Goal: Transaction & Acquisition: Purchase product/service

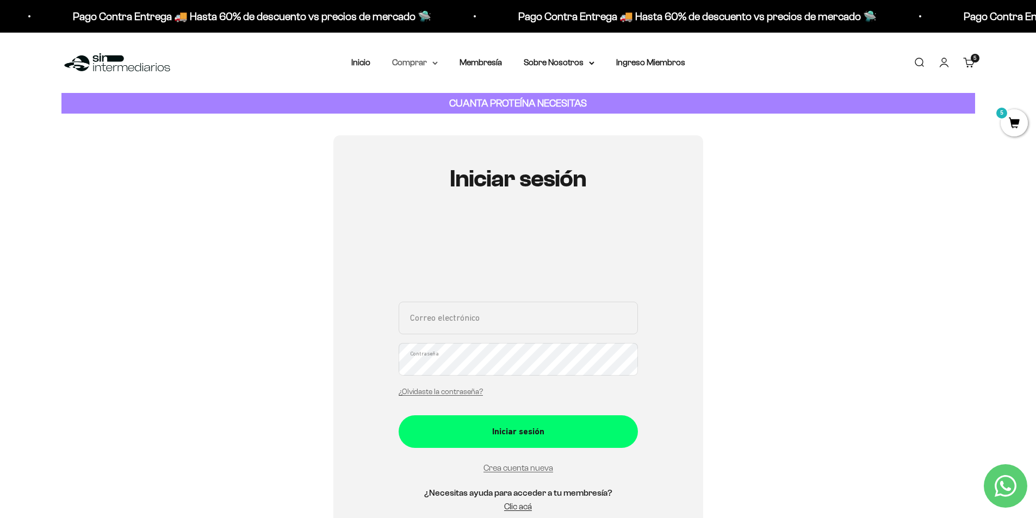
click at [422, 61] on summary "Comprar" at bounding box center [415, 62] width 46 height 14
click at [443, 139] on span "Gomas sin azúcar" at bounding box center [432, 137] width 67 height 9
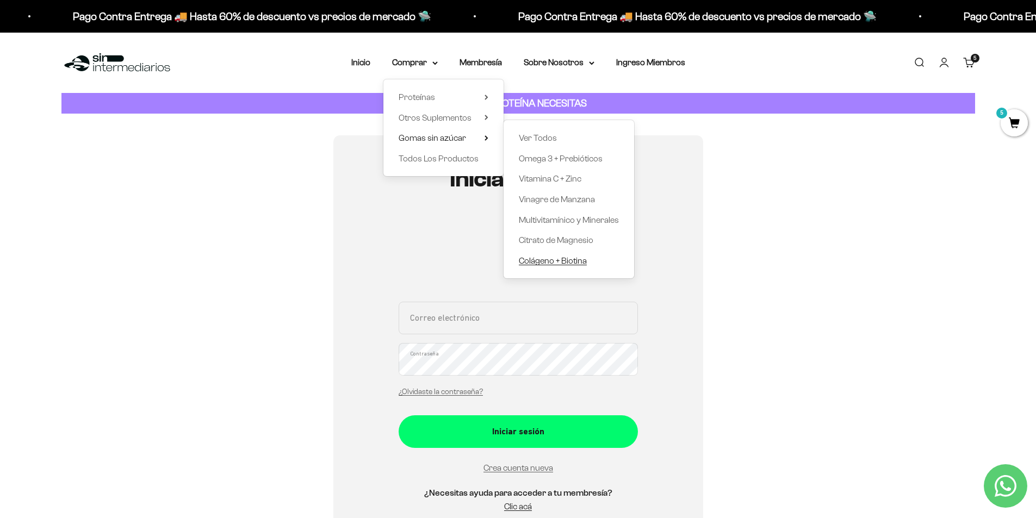
click at [567, 264] on span "Colágeno + Biotina" at bounding box center [553, 260] width 68 height 9
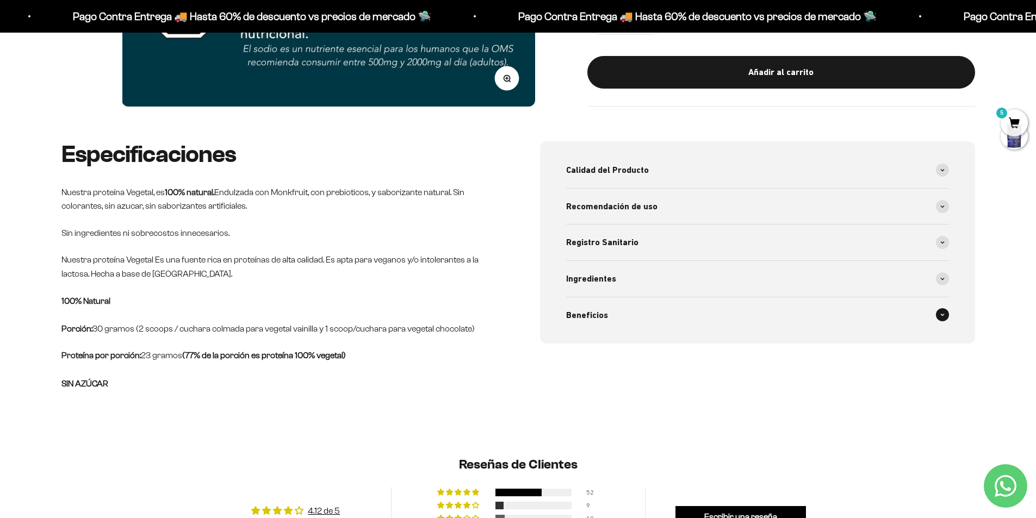
scroll to position [435, 0]
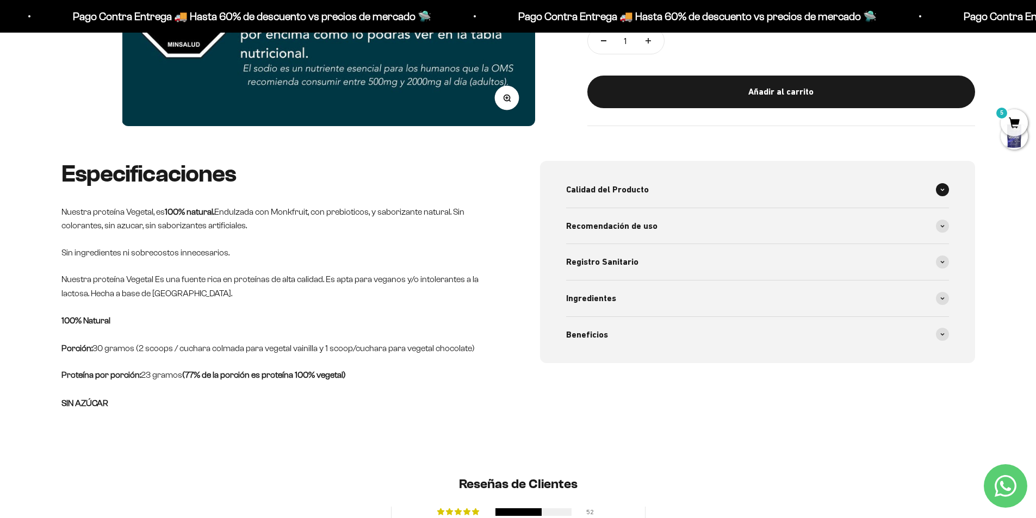
click at [948, 191] on span at bounding box center [942, 189] width 13 height 13
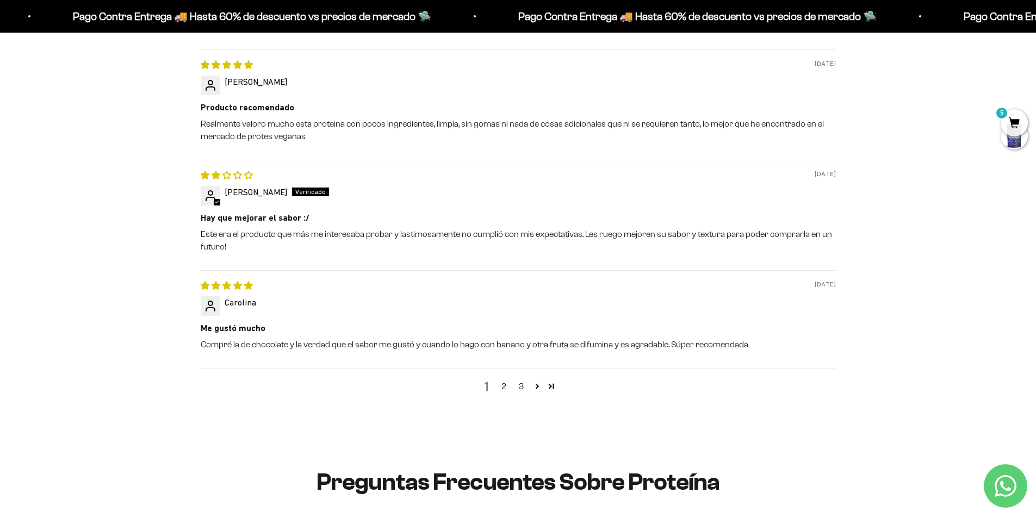
scroll to position [1359, 0]
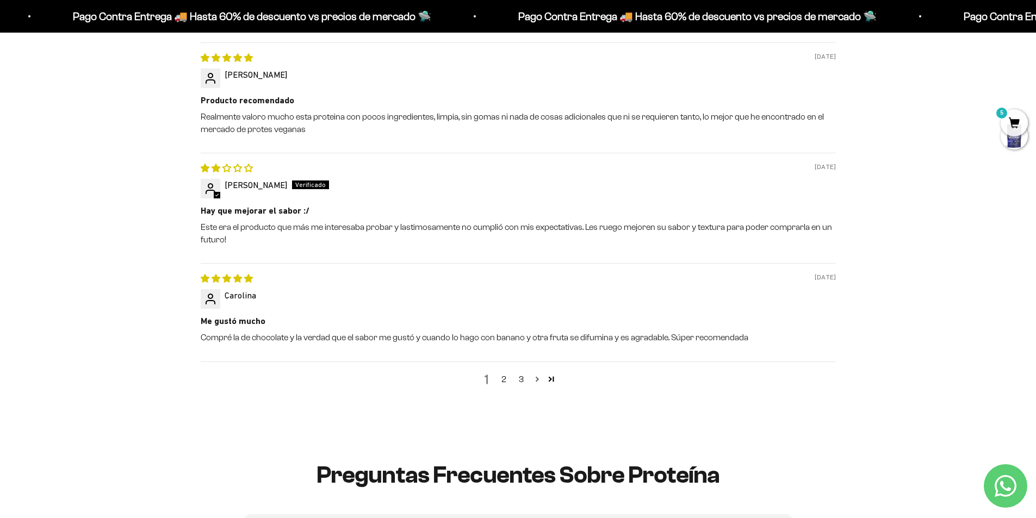
click at [535, 379] on link "Page 2" at bounding box center [537, 379] width 14 height 14
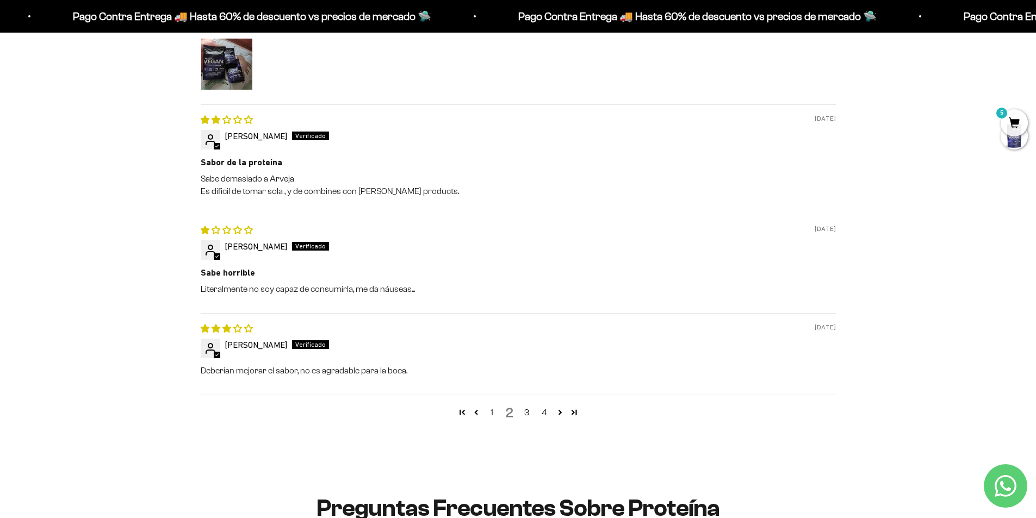
scroll to position [1369, 0]
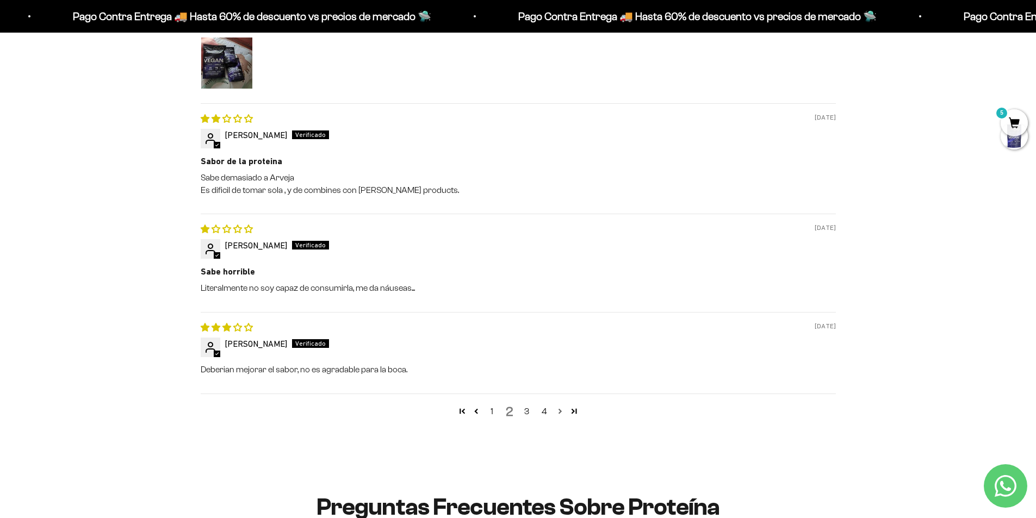
click at [558, 413] on link "Page 3" at bounding box center [560, 411] width 14 height 14
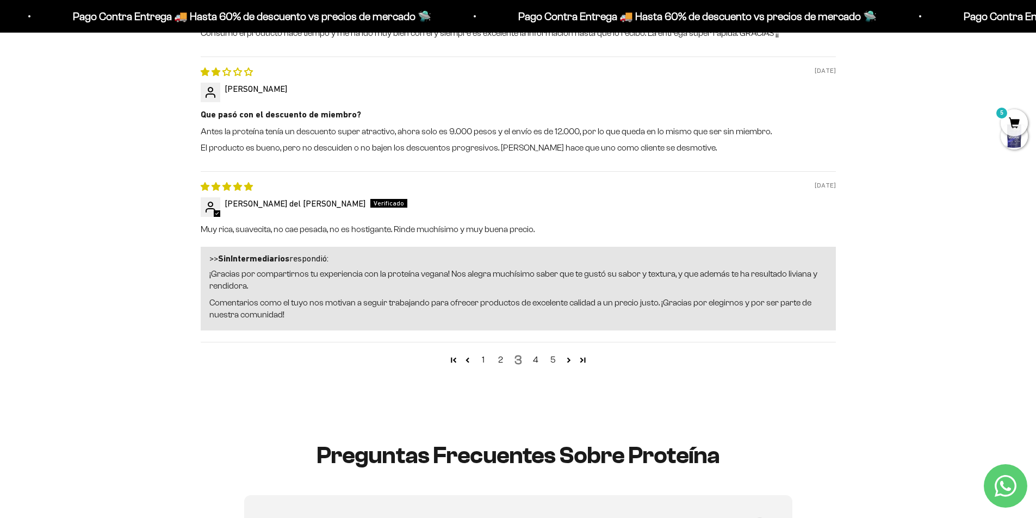
scroll to position [1532, 0]
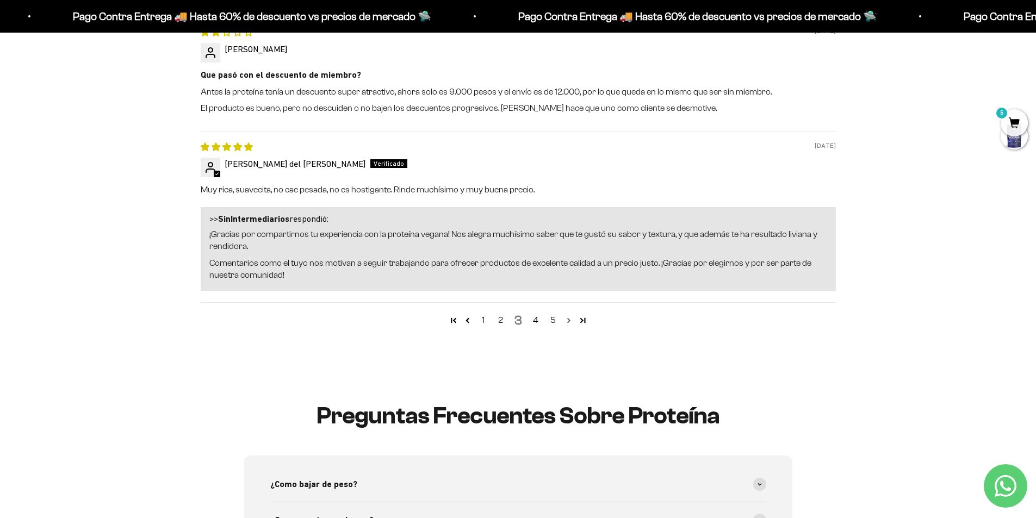
click at [569, 323] on link "Page 4" at bounding box center [569, 320] width 14 height 14
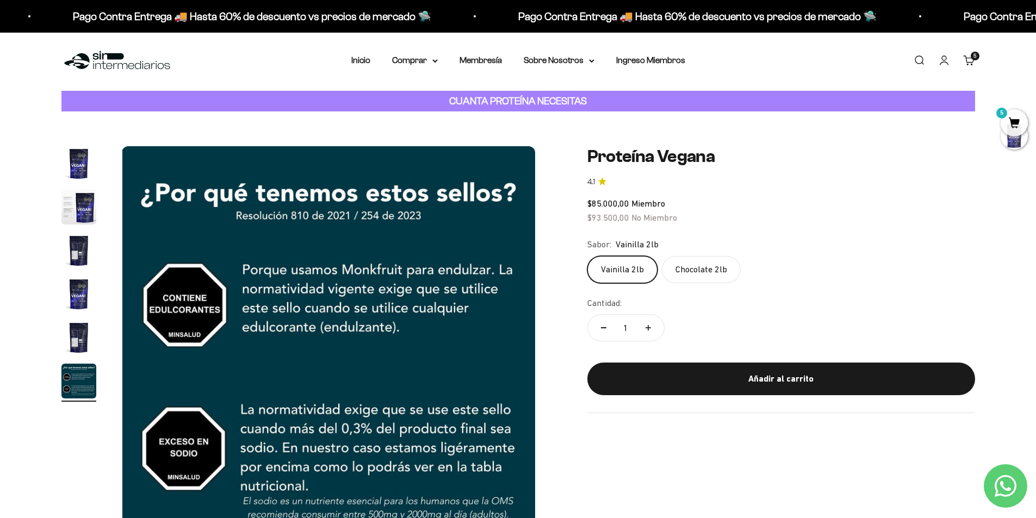
scroll to position [0, 0]
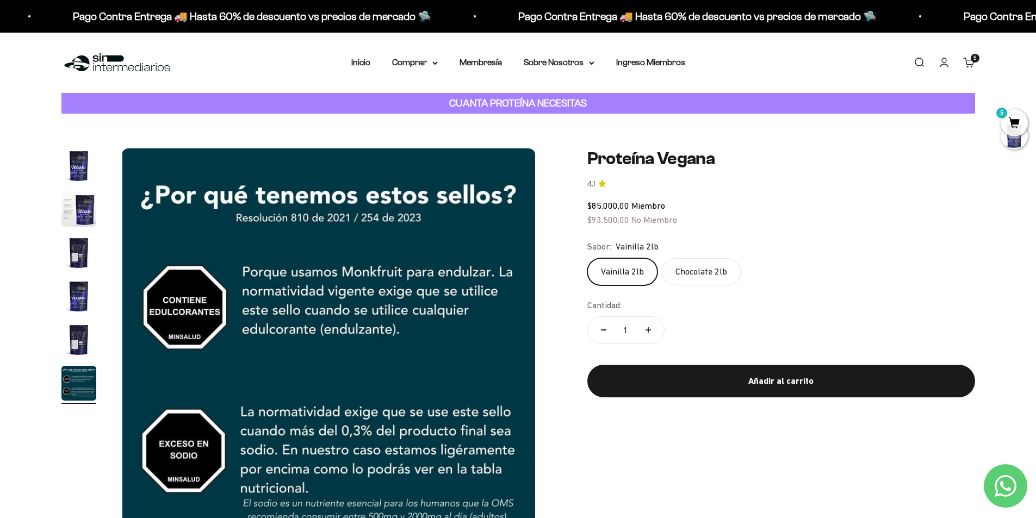
click at [971, 62] on div "5" at bounding box center [975, 58] width 9 height 9
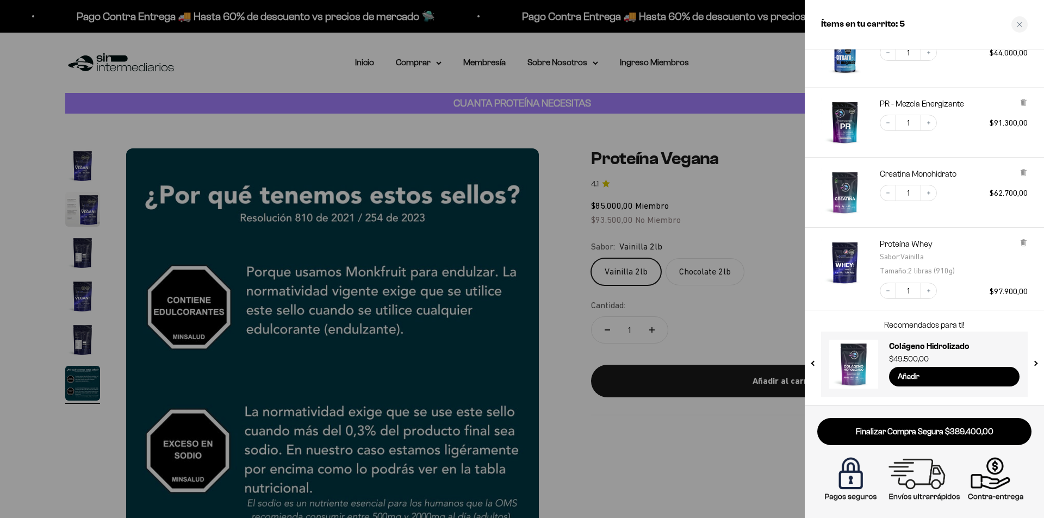
click at [657, 484] on div at bounding box center [522, 259] width 1044 height 518
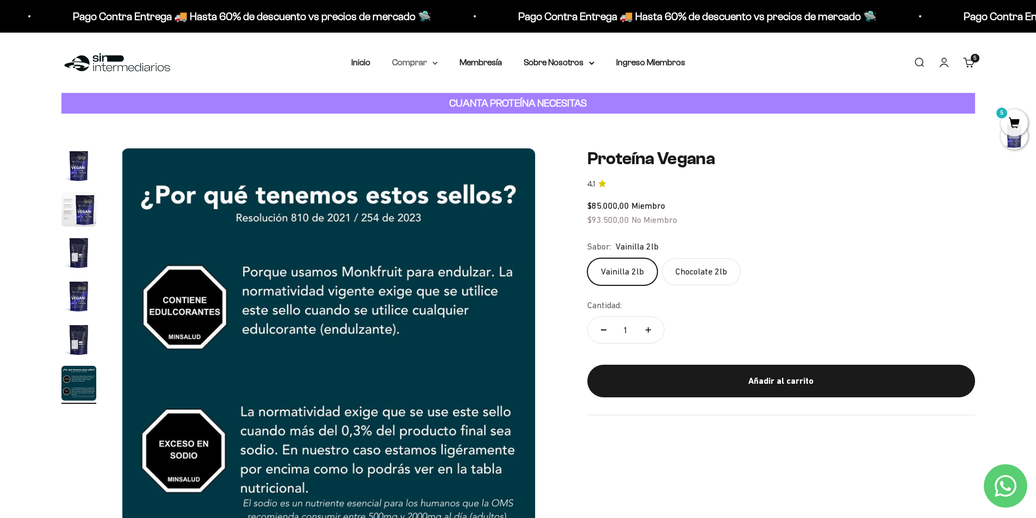
click at [434, 63] on icon at bounding box center [435, 63] width 4 height 2
click at [363, 61] on link "Inicio" at bounding box center [360, 62] width 19 height 9
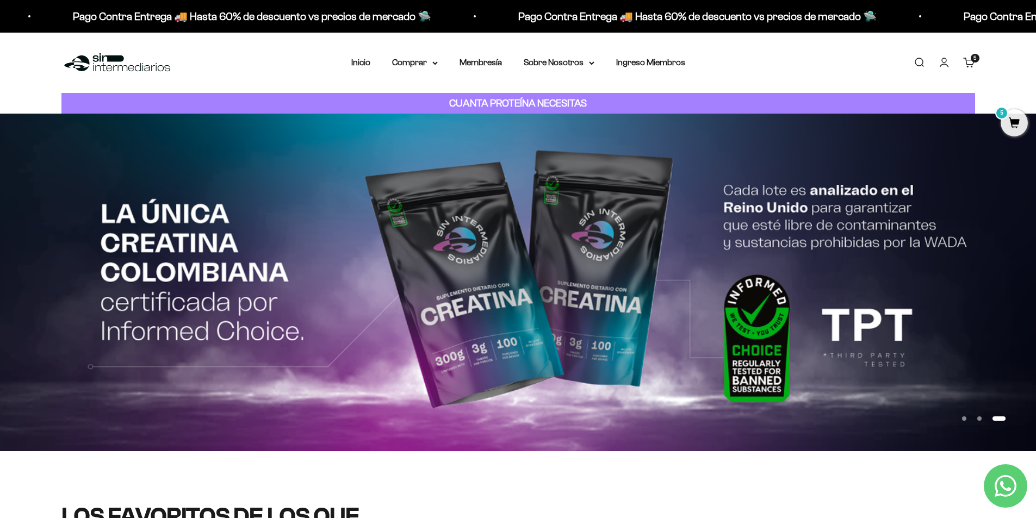
click at [981, 419] on button "Ir al artículo 2" at bounding box center [979, 418] width 4 height 4
click at [980, 420] on button "Ir al artículo 2" at bounding box center [979, 418] width 4 height 4
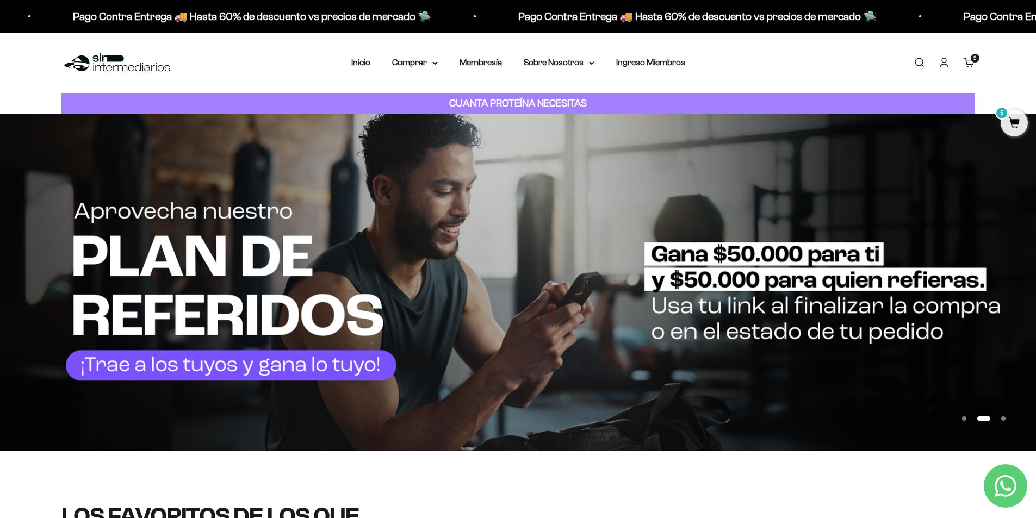
click at [966, 420] on button "Ir al artículo 1" at bounding box center [964, 418] width 4 height 4
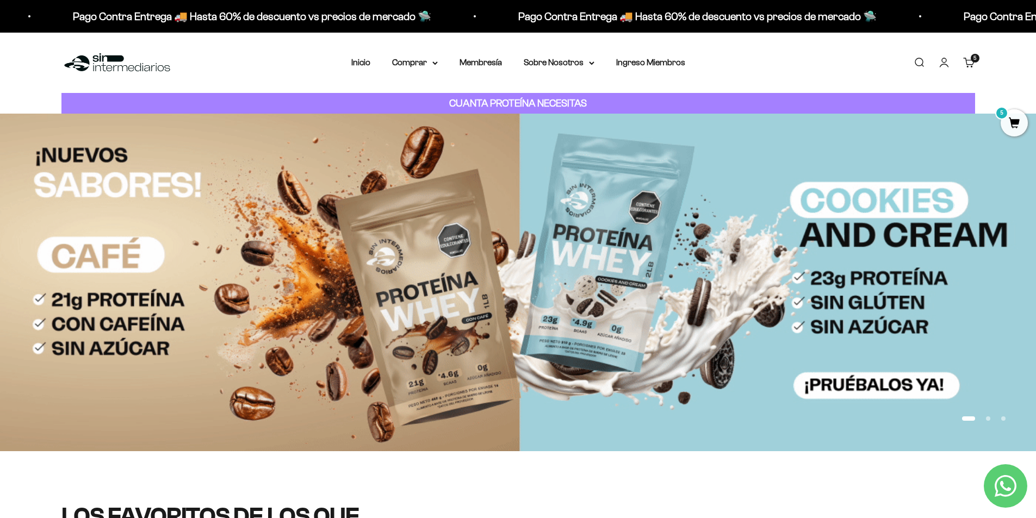
click at [989, 420] on button "Ir al artículo 2" at bounding box center [988, 418] width 4 height 4
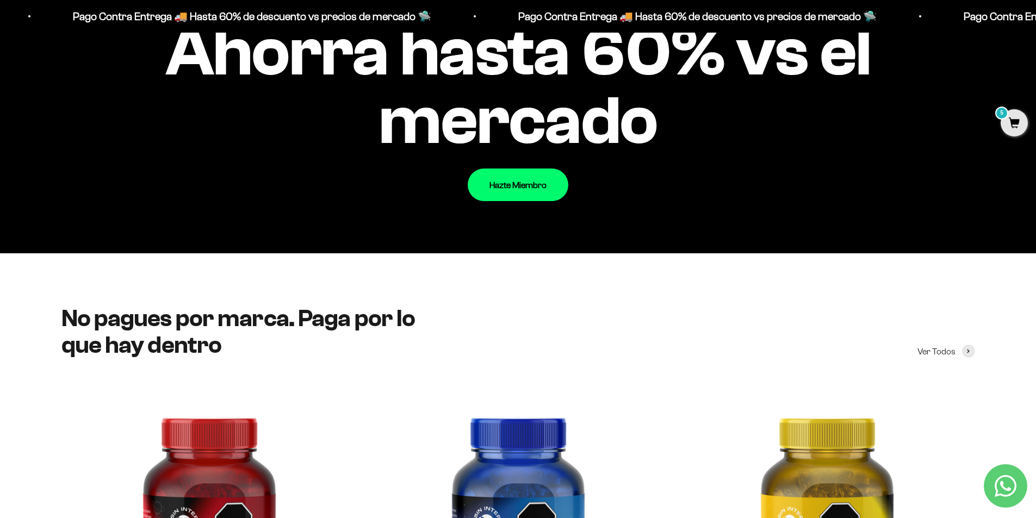
scroll to position [1251, 0]
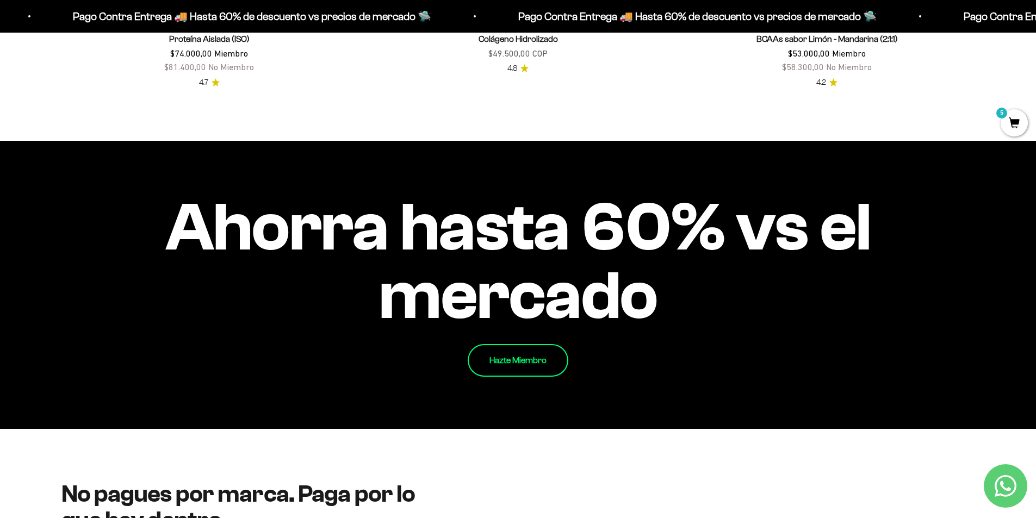
click at [539, 357] on link "Hazte Miembro" at bounding box center [518, 360] width 101 height 33
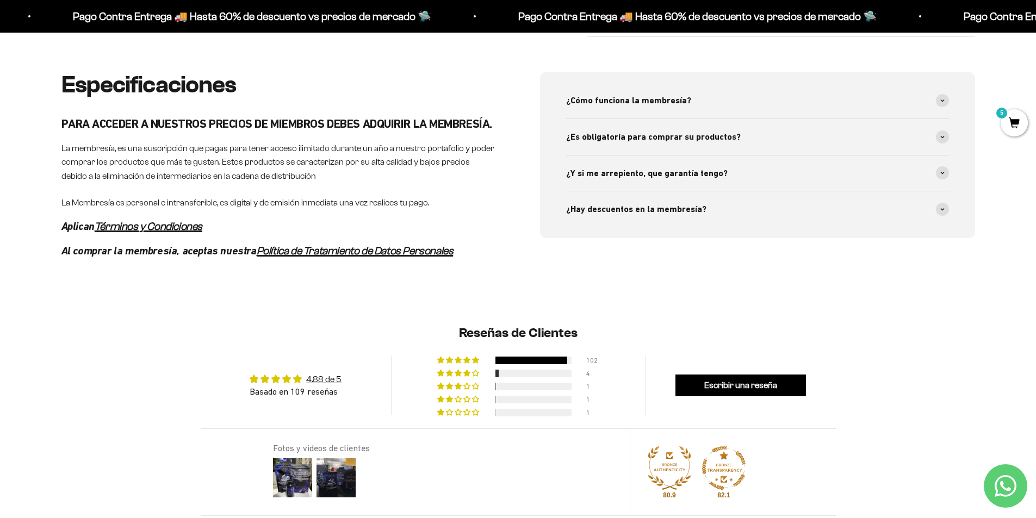
scroll to position [435, 0]
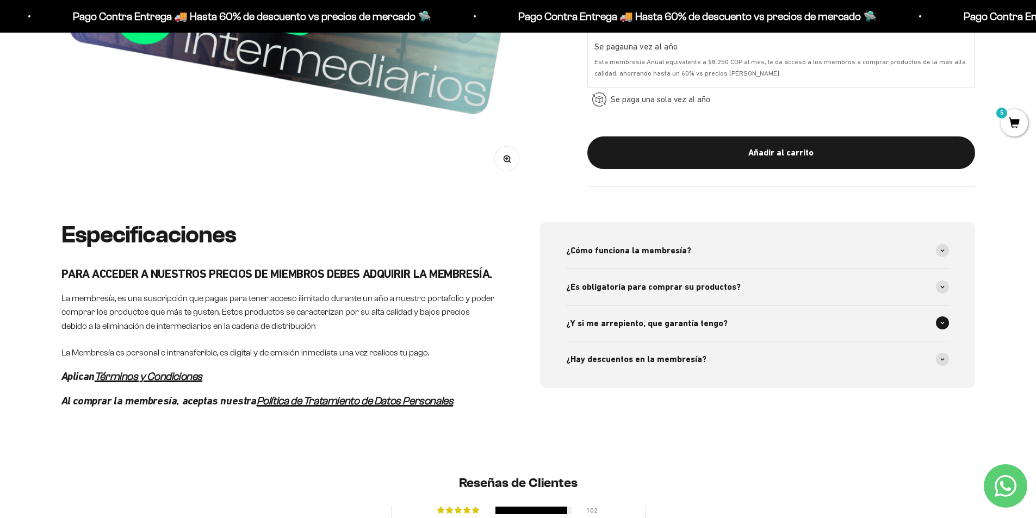
click at [664, 327] on span "¿Y si me arrepiento, que garantía tengo?" at bounding box center [646, 323] width 161 height 14
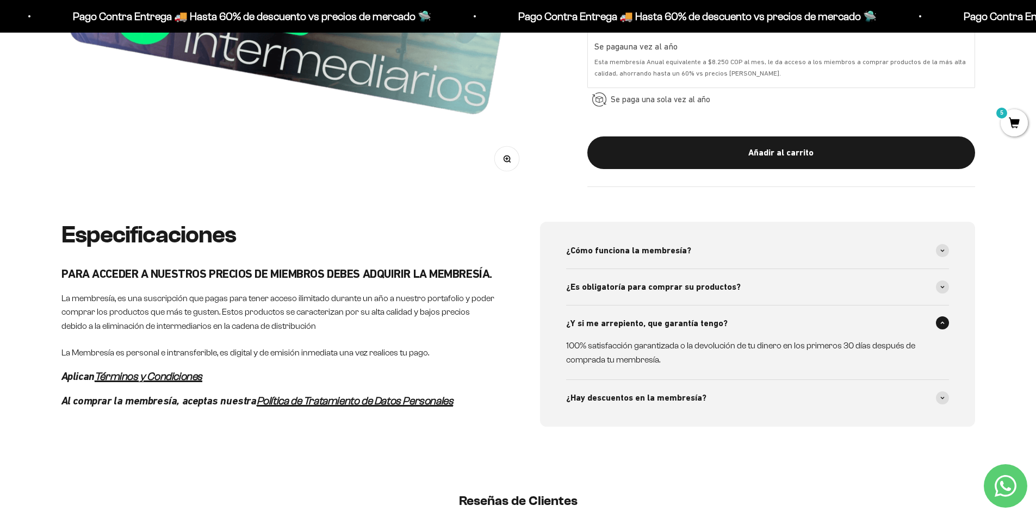
scroll to position [489, 0]
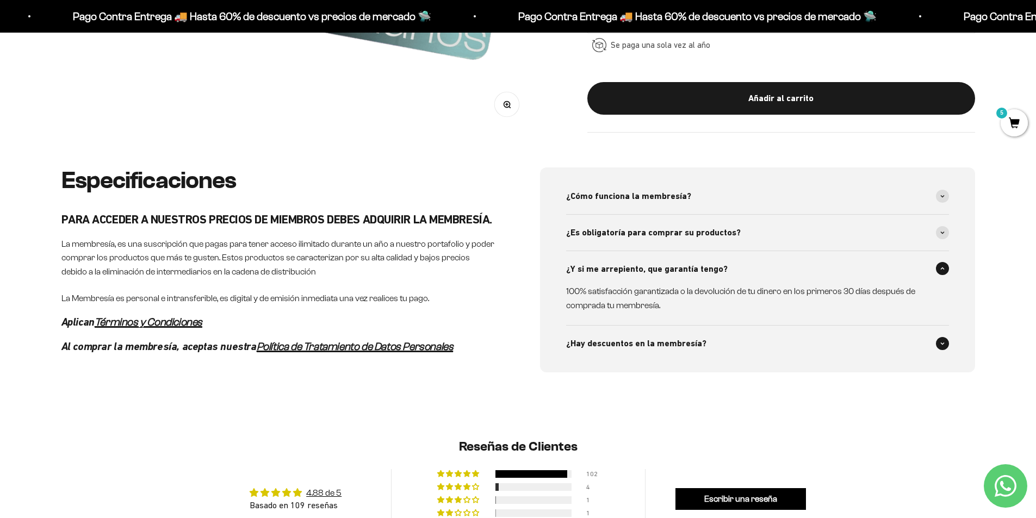
click at [635, 349] on span "¿Hay descuentos en la membresía?" at bounding box center [636, 344] width 140 height 14
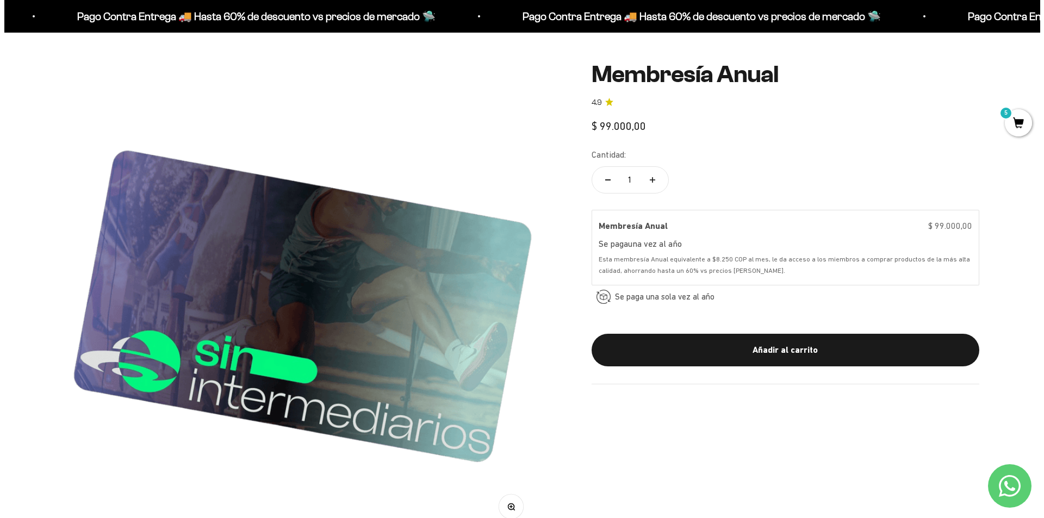
scroll to position [109, 0]
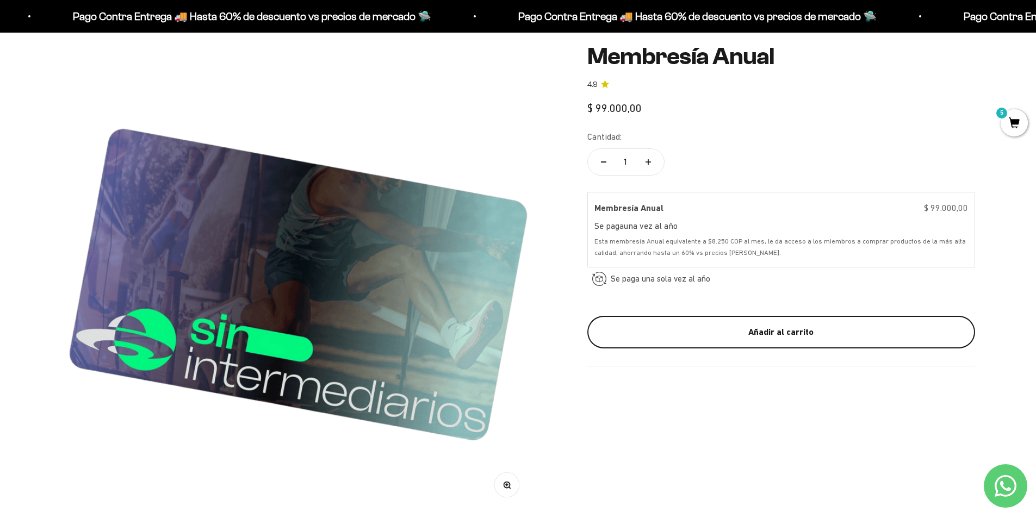
click at [767, 332] on div "Añadir al carrito" at bounding box center [781, 332] width 344 height 14
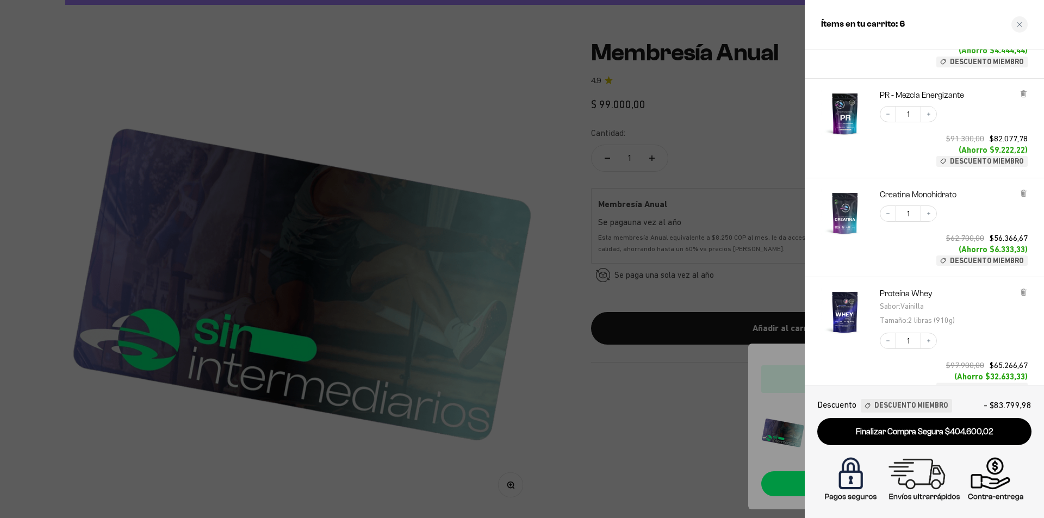
scroll to position [82, 0]
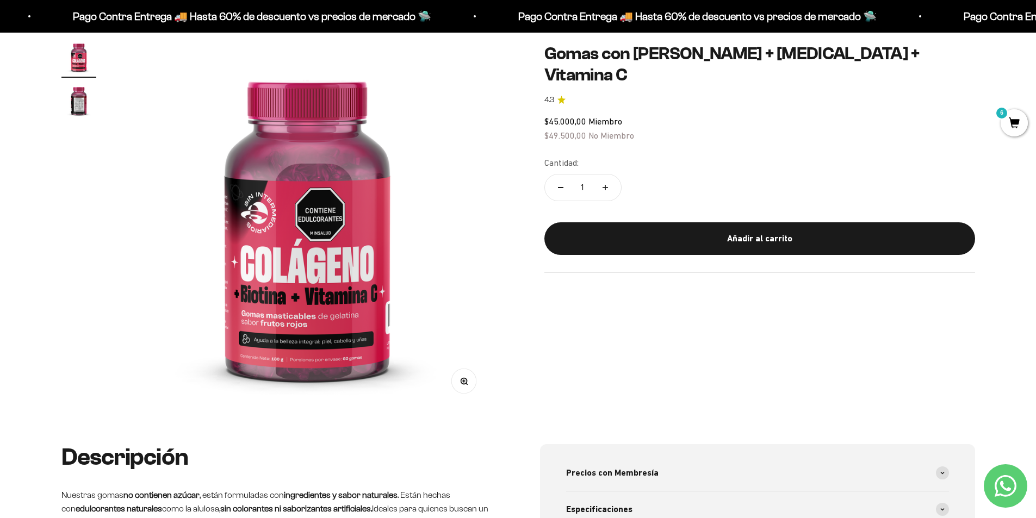
scroll to position [326, 0]
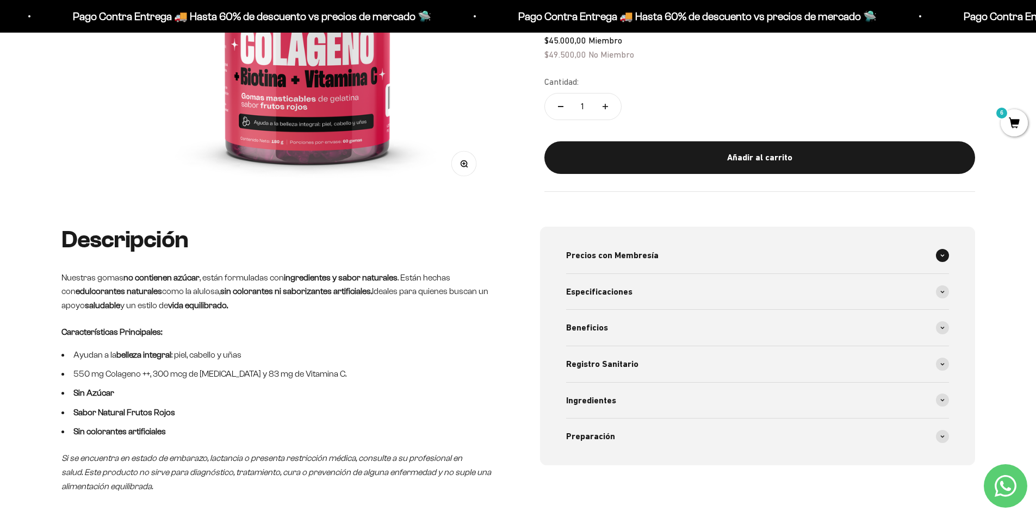
click at [938, 260] on span at bounding box center [942, 255] width 13 height 13
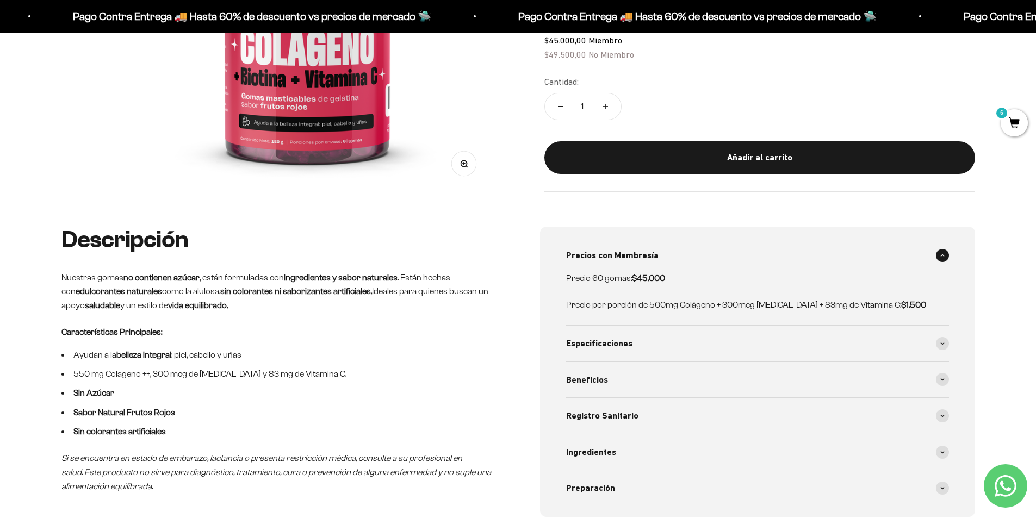
click at [938, 260] on span at bounding box center [942, 255] width 13 height 13
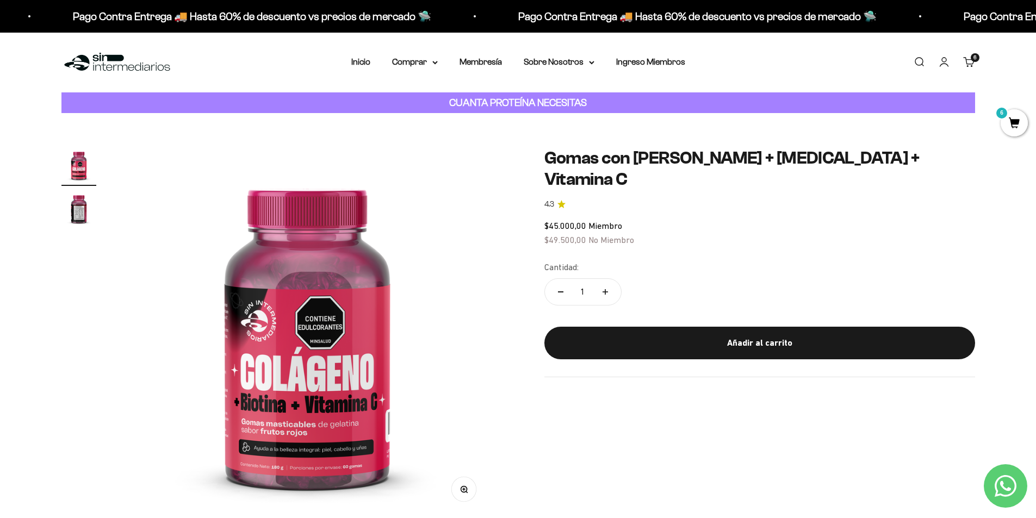
scroll to position [0, 0]
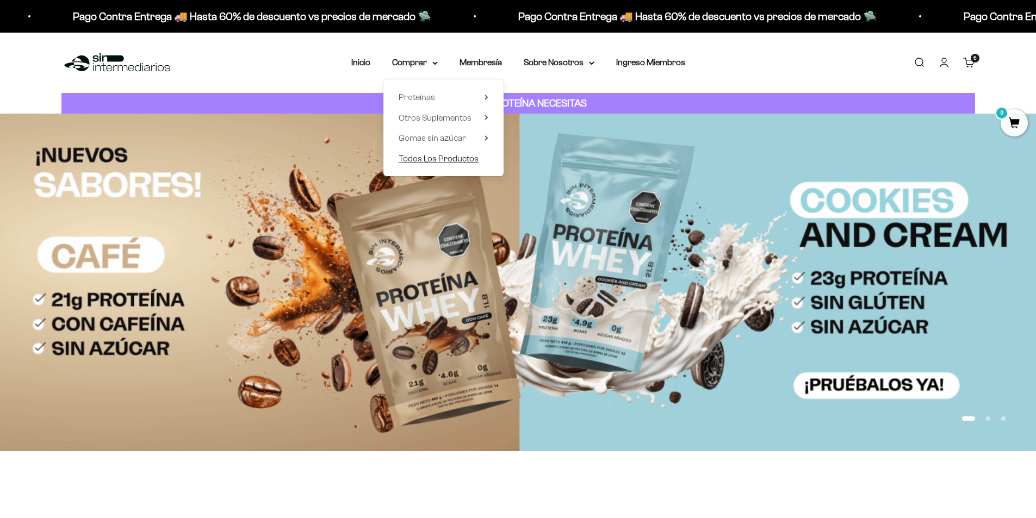
click at [424, 156] on span "Todos Los Productos" at bounding box center [439, 158] width 80 height 9
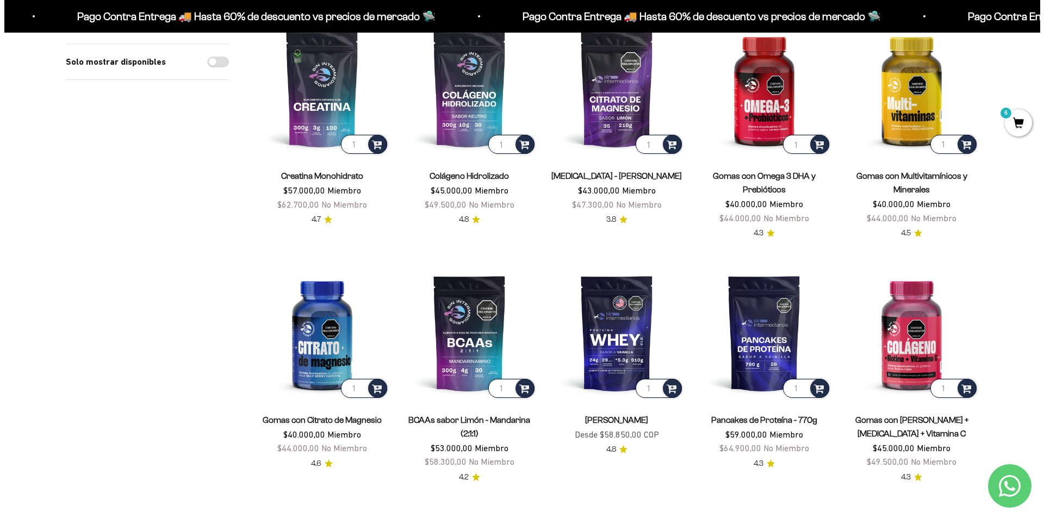
scroll to position [217, 0]
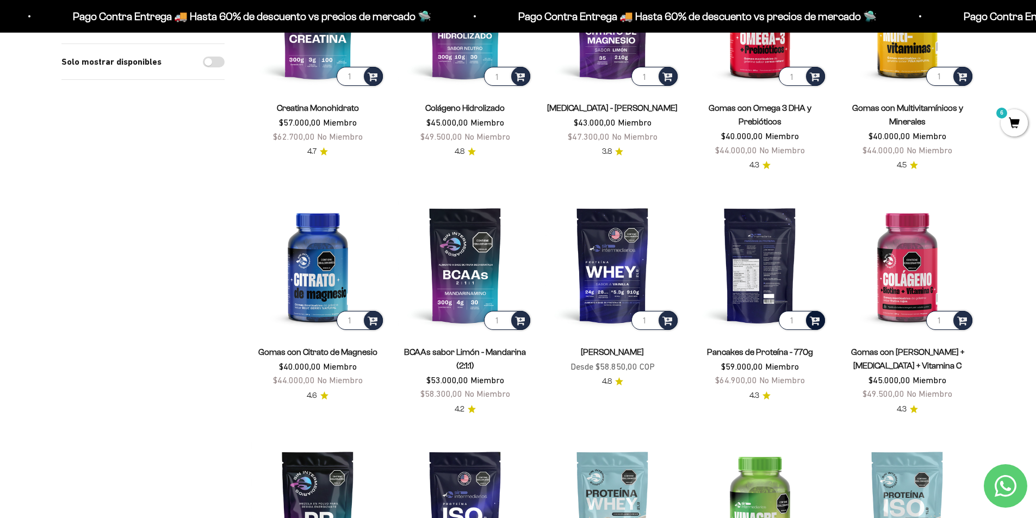
click at [817, 326] on div at bounding box center [815, 320] width 19 height 19
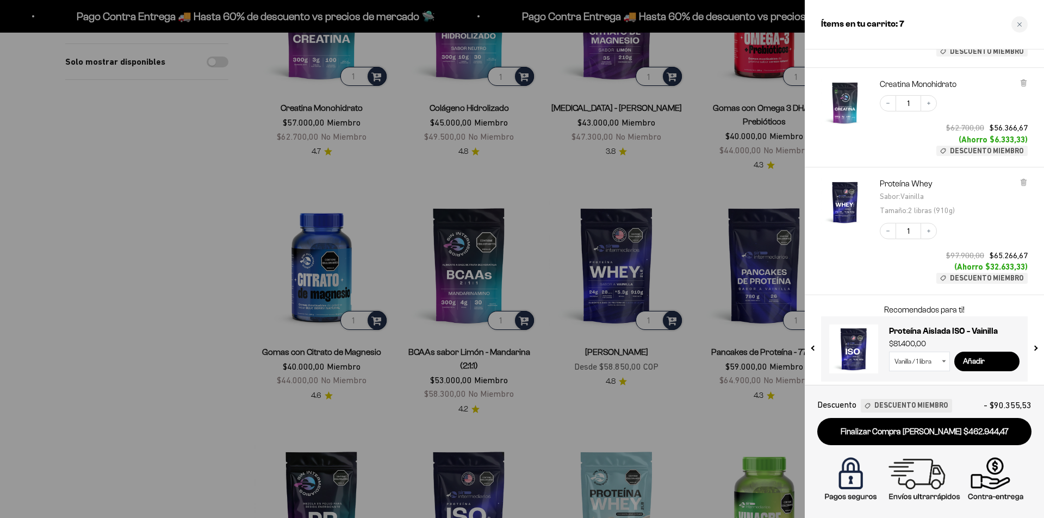
scroll to position [507, 0]
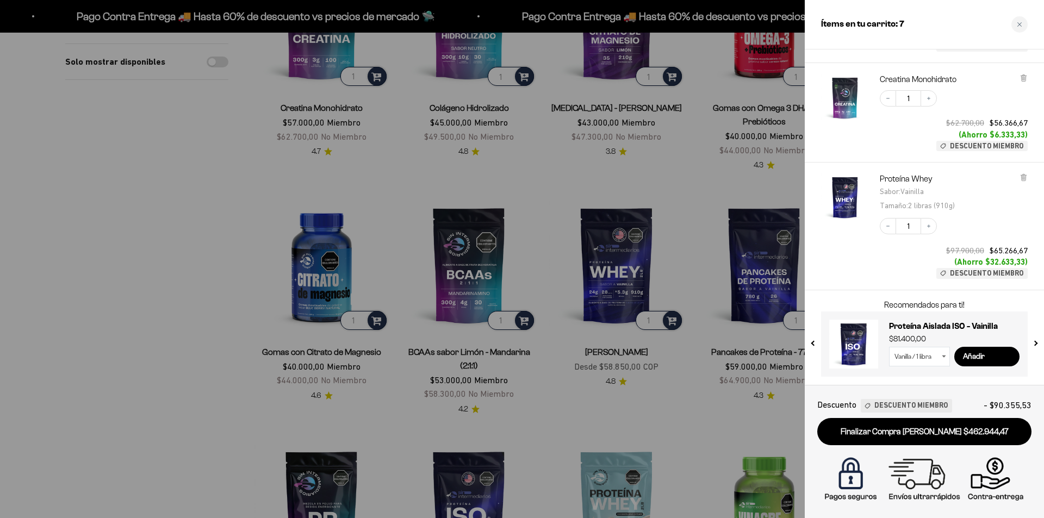
click at [937, 358] on select "Vanilla / 1 libra Vanilla / 2 libras (910g)" at bounding box center [919, 357] width 61 height 20
select select "42651621294289"
click at [889, 347] on select "Vanilla / 1 libra Vanilla / 2 libras (910g)" at bounding box center [919, 357] width 61 height 20
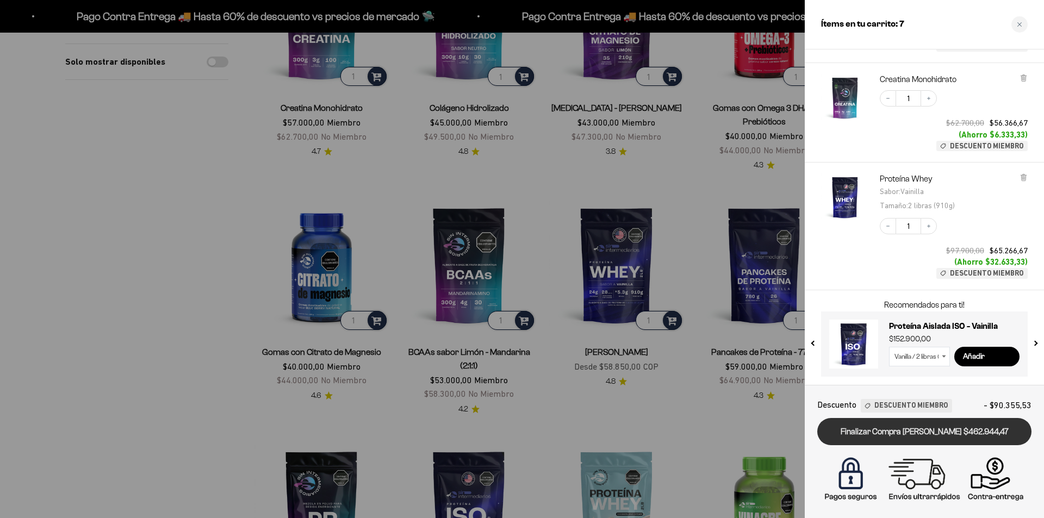
click at [927, 434] on link "Finalizar Compra [PERSON_NAME] $462.944,47" at bounding box center [924, 432] width 214 height 28
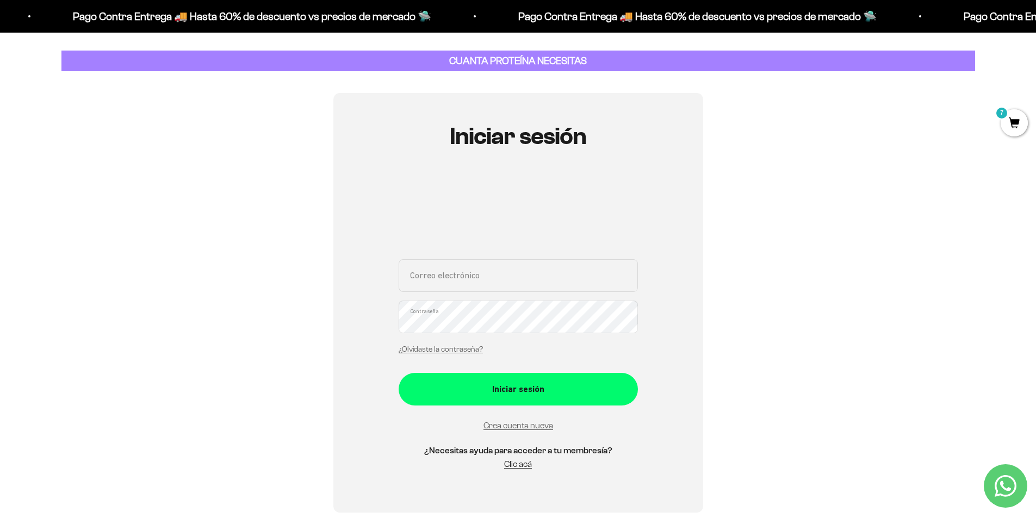
scroll to position [109, 0]
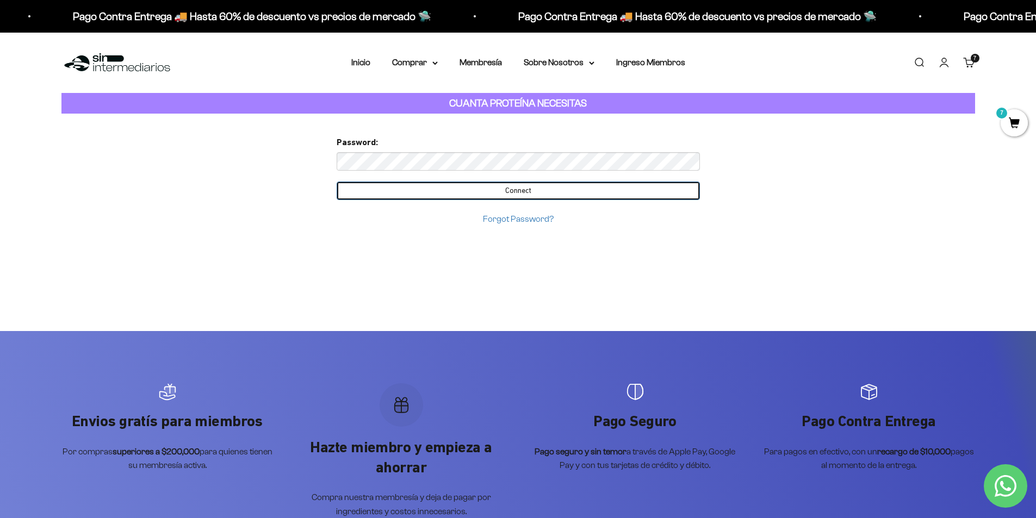
click at [482, 189] on input "Connect" at bounding box center [518, 191] width 363 height 18
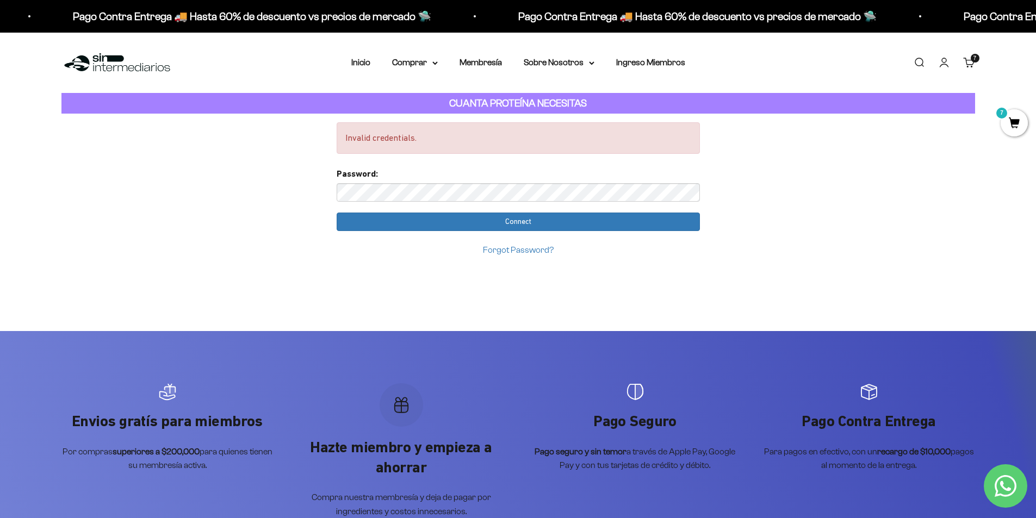
click at [943, 63] on link "Iniciar sesión" at bounding box center [944, 63] width 12 height 12
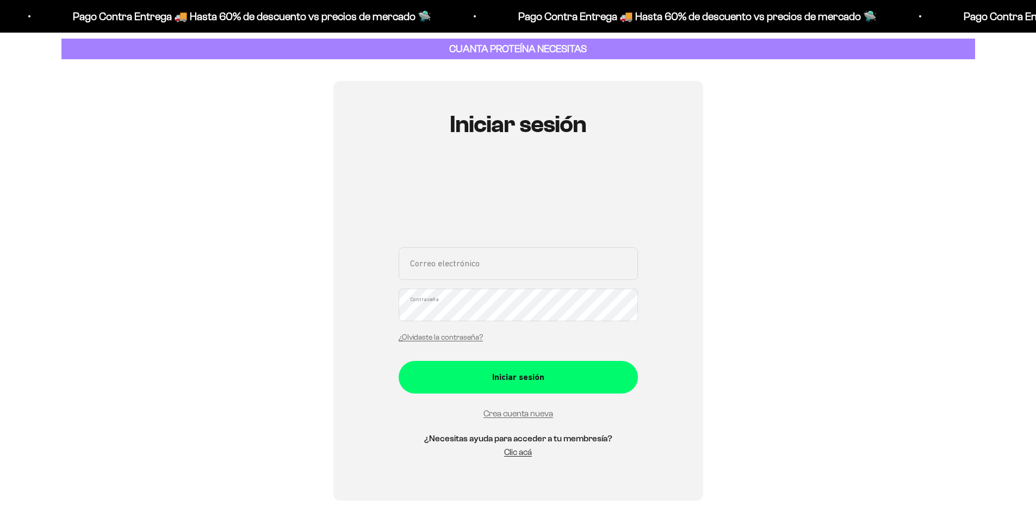
scroll to position [54, 0]
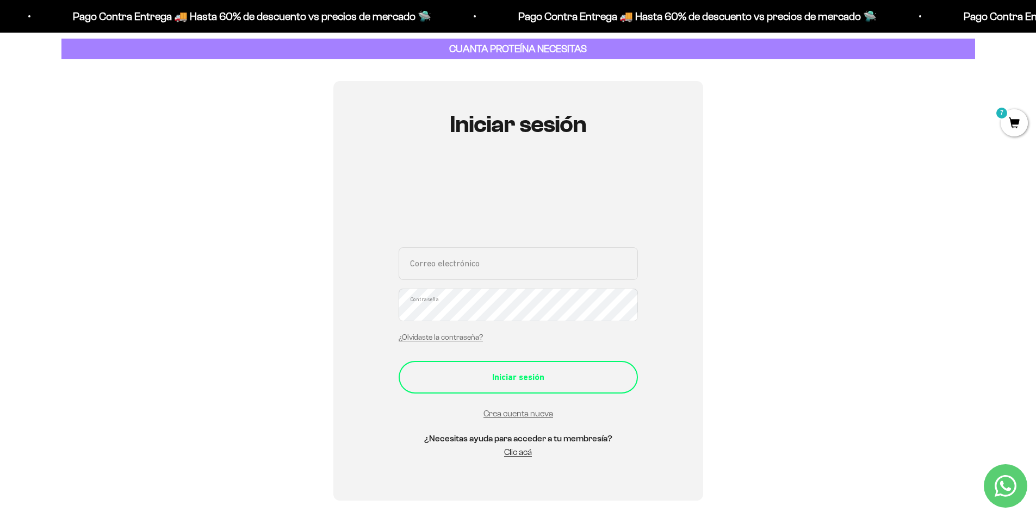
type input "[EMAIL_ADDRESS][DOMAIN_NAME]"
click at [550, 382] on div "Iniciar sesión" at bounding box center [518, 377] width 196 height 14
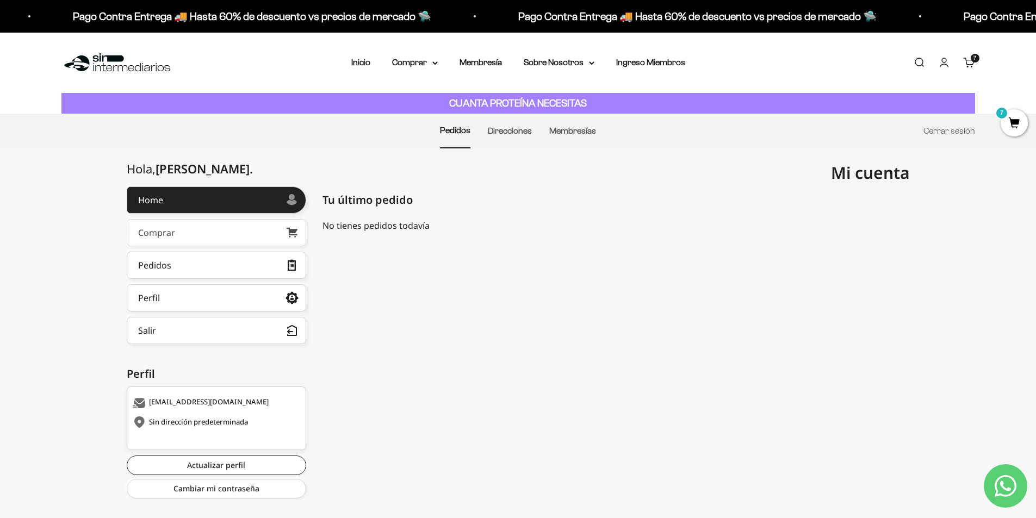
click at [244, 236] on link "Comprar" at bounding box center [216, 232] width 179 height 27
click at [974, 61] on cart-count "7 artículos 7" at bounding box center [975, 58] width 9 height 9
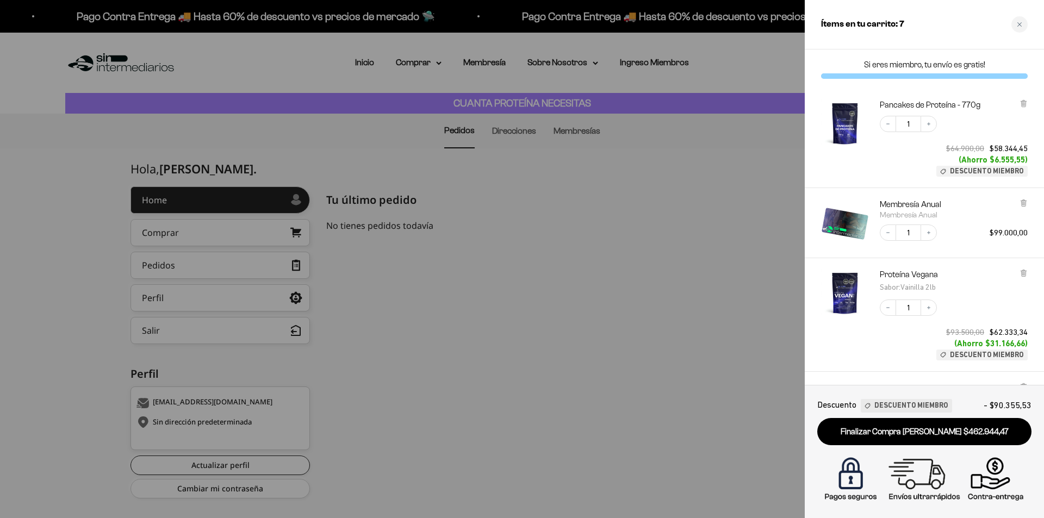
click at [521, 134] on div at bounding box center [522, 259] width 1044 height 518
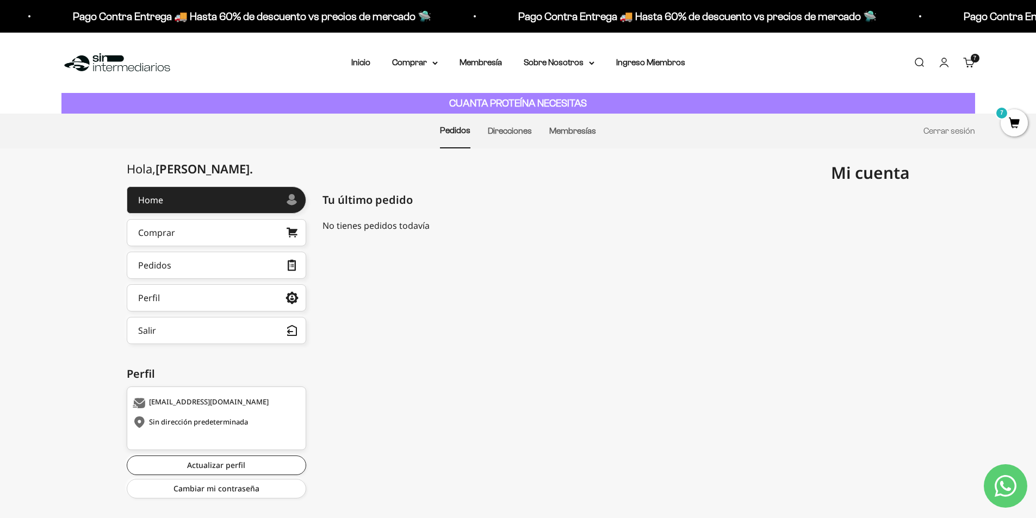
click at [521, 134] on link "Direcciones" at bounding box center [510, 130] width 44 height 9
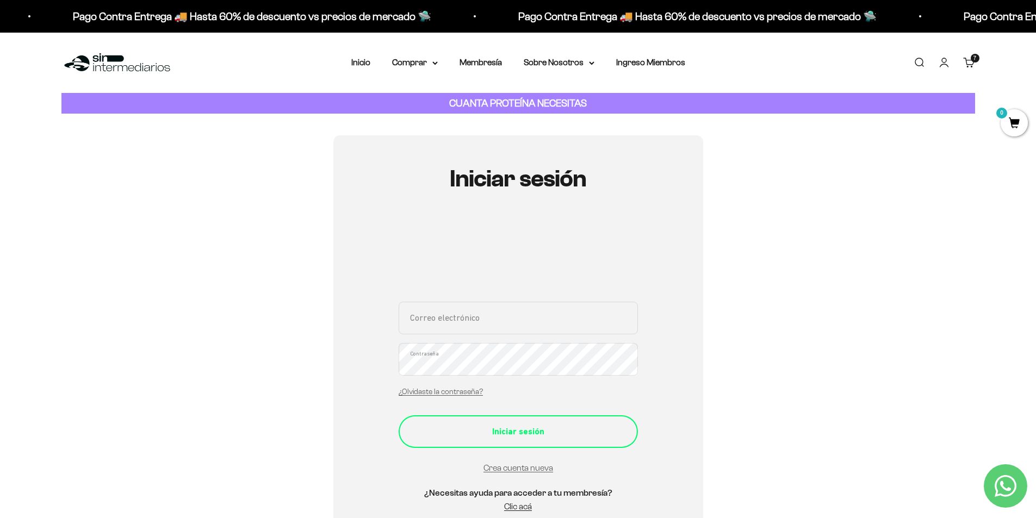
type input "[EMAIL_ADDRESS][DOMAIN_NAME]"
click at [526, 426] on div "Iniciar sesión" at bounding box center [518, 432] width 196 height 14
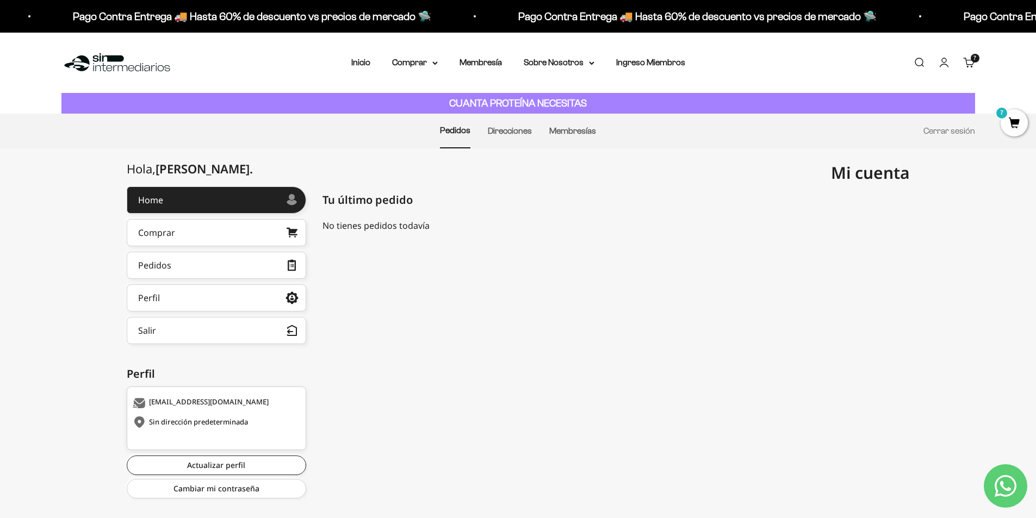
click at [1012, 122] on span "7" at bounding box center [1013, 122] width 27 height 27
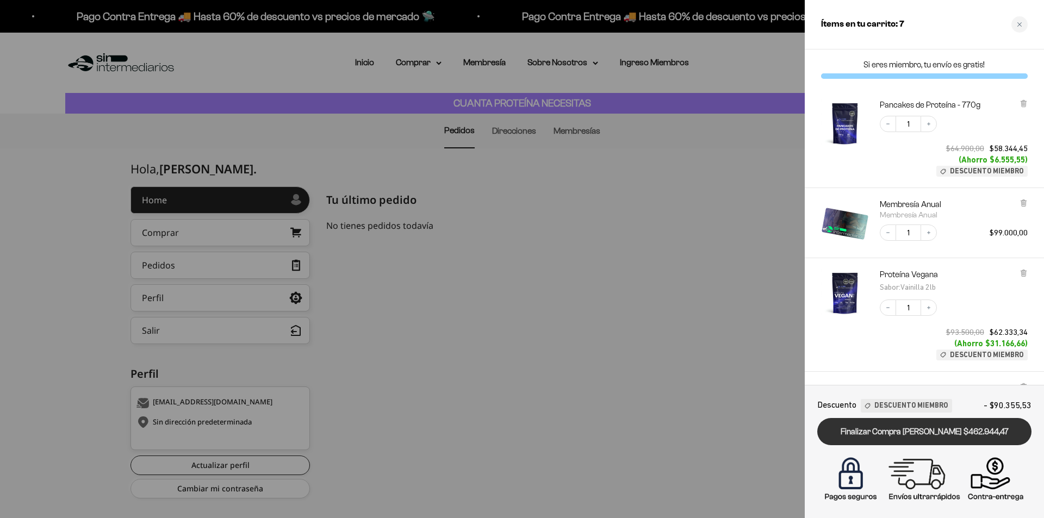
click at [903, 436] on link "Finalizar Compra Segura $462.944,47" at bounding box center [924, 432] width 214 height 28
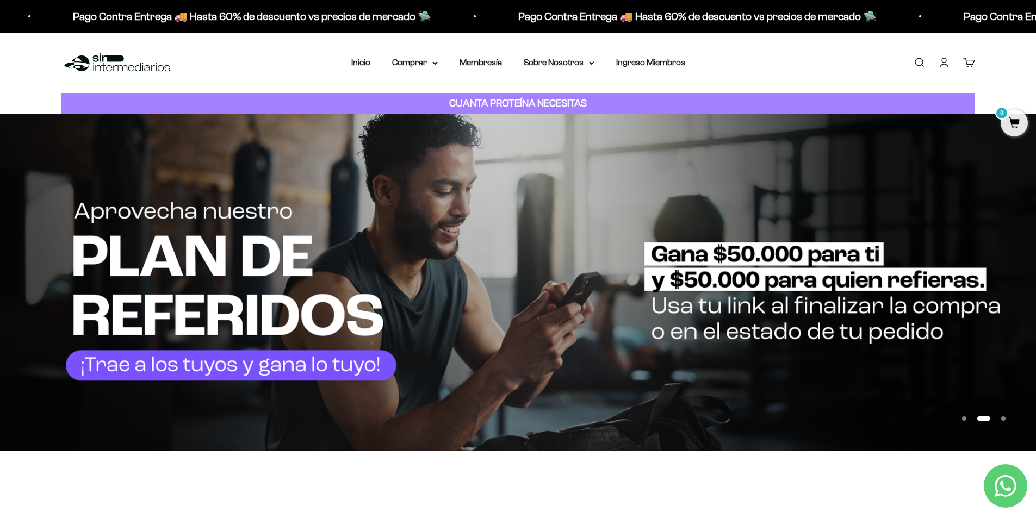
click at [941, 65] on link "Cuenta" at bounding box center [944, 63] width 12 height 12
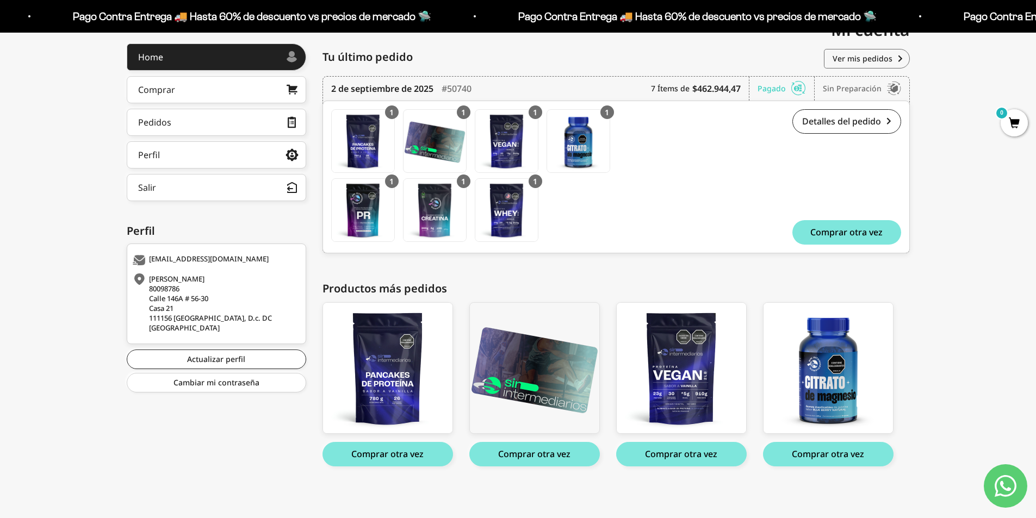
scroll to position [34, 0]
